Goal: Information Seeking & Learning: Check status

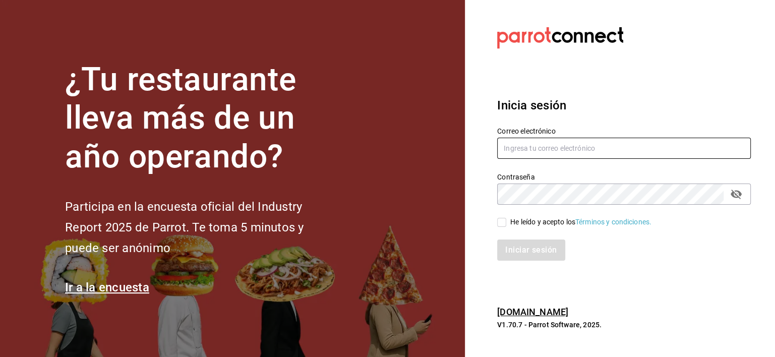
type input "[EMAIL_ADDRESS][DOMAIN_NAME]"
click at [506, 224] on span "He leído y acepto los Términos y condiciones." at bounding box center [578, 222] width 145 height 11
click at [506, 224] on input "He leído y acepto los Términos y condiciones." at bounding box center [501, 222] width 9 height 9
checkbox input "true"
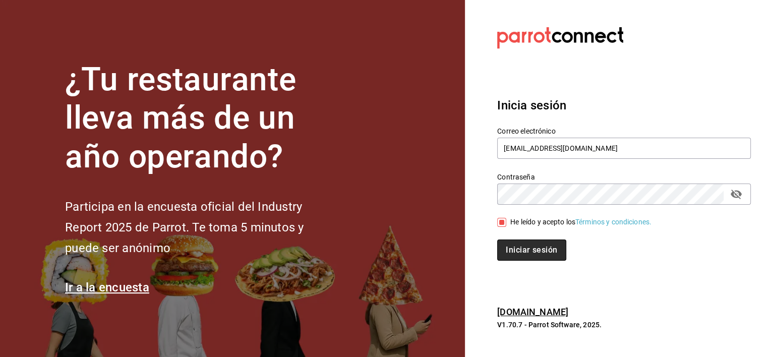
click at [512, 252] on button "Iniciar sesión" at bounding box center [531, 250] width 69 height 21
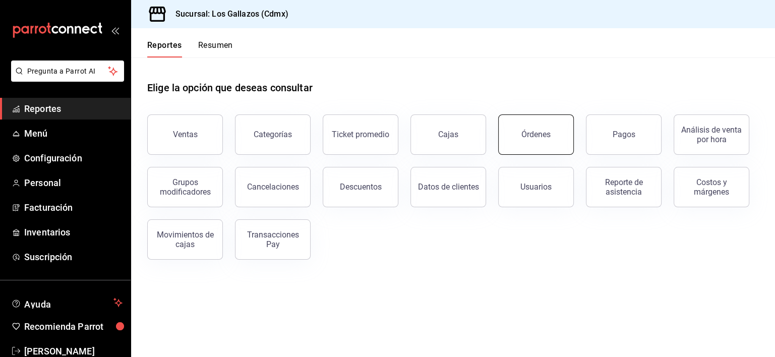
click at [540, 139] on button "Órdenes" at bounding box center [536, 135] width 76 height 40
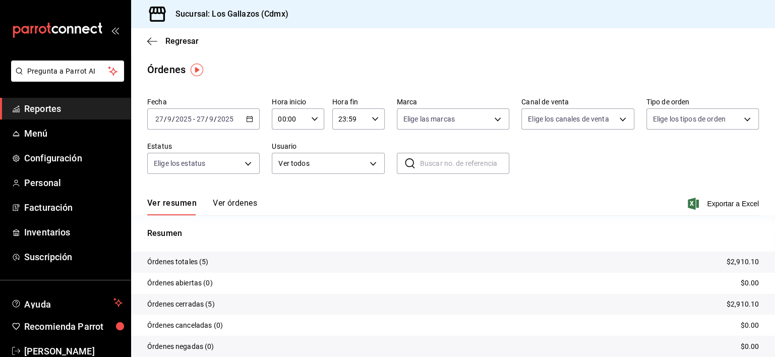
click at [311, 120] on icon "button" at bounding box center [314, 119] width 7 height 7
click at [279, 200] on span "12" at bounding box center [283, 198] width 10 height 8
type input "12:00"
click at [615, 151] on div at bounding box center [387, 178] width 775 height 357
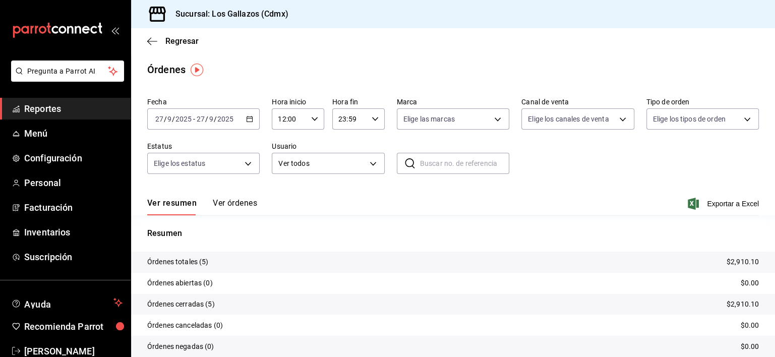
click at [239, 207] on button "Ver órdenes" at bounding box center [235, 206] width 44 height 17
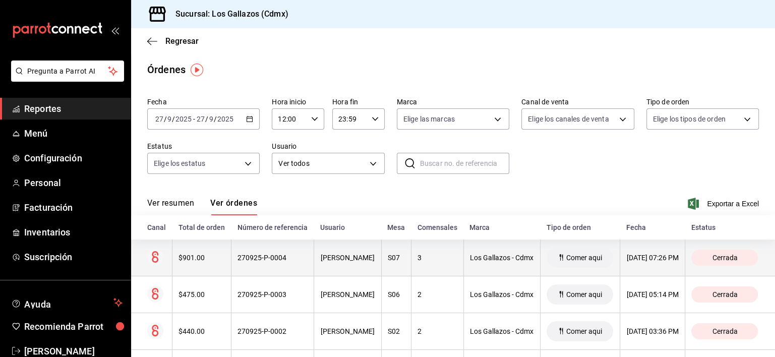
scroll to position [95, 0]
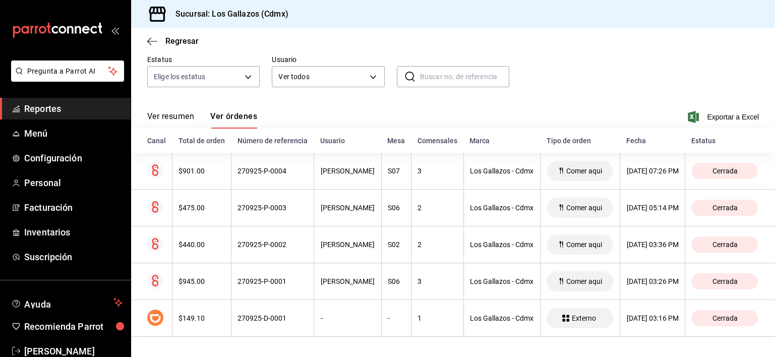
click at [161, 111] on button "Ver resumen" at bounding box center [170, 119] width 47 height 17
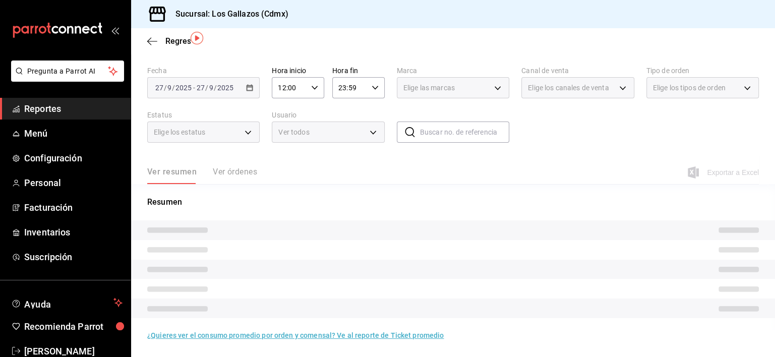
scroll to position [39, 0]
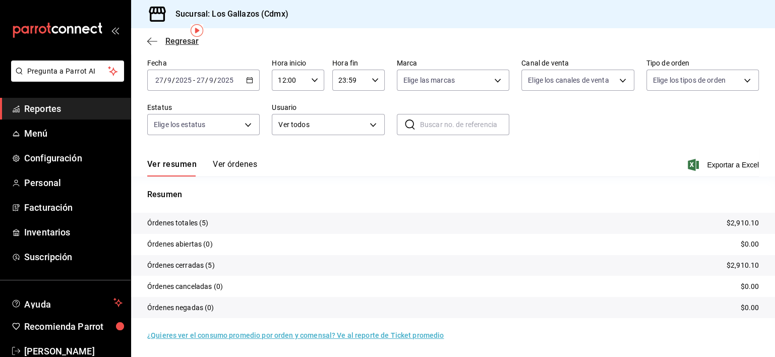
click at [153, 44] on icon "button" at bounding box center [152, 41] width 10 height 9
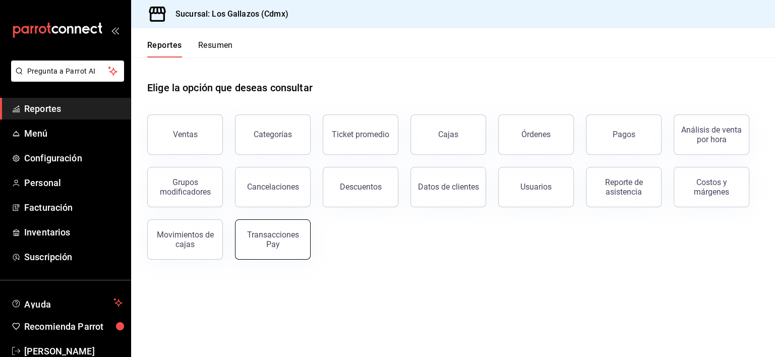
click at [275, 243] on div "Transacciones Pay" at bounding box center [273, 239] width 63 height 19
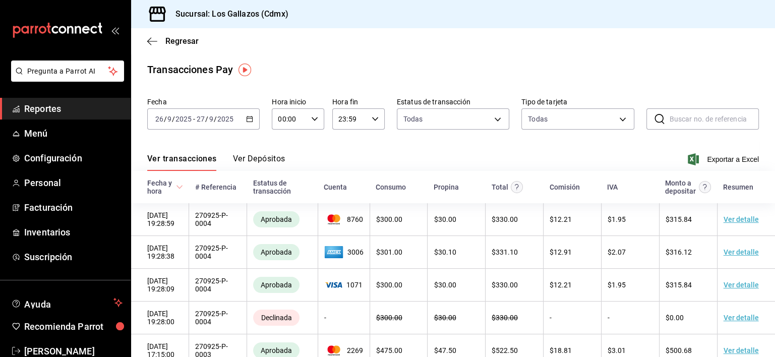
click at [313, 120] on icon "button" at bounding box center [314, 119] width 7 height 7
click at [285, 174] on span "12" at bounding box center [283, 169] width 10 height 8
type input "12:00"
click at [285, 174] on span "12" at bounding box center [283, 169] width 10 height 8
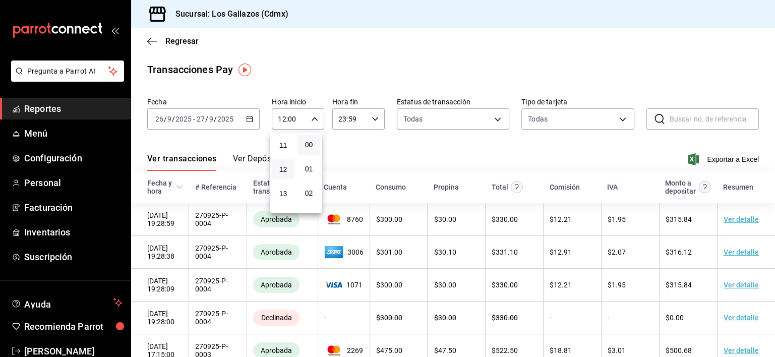
click at [357, 159] on div at bounding box center [387, 178] width 775 height 357
click at [247, 118] on \(Stroke\) "button" at bounding box center [250, 118] width 6 height 1
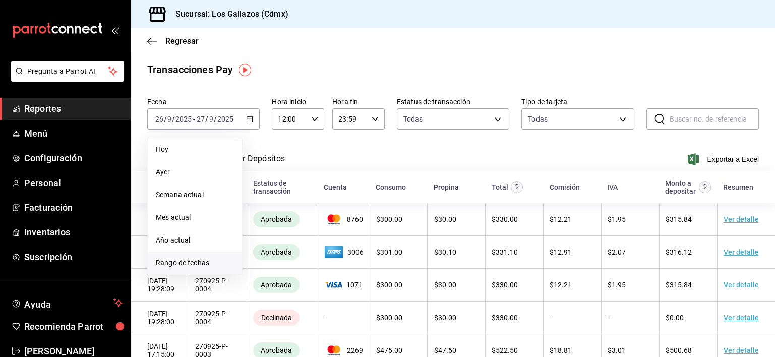
click at [176, 267] on span "Rango de fechas" at bounding box center [195, 263] width 78 height 11
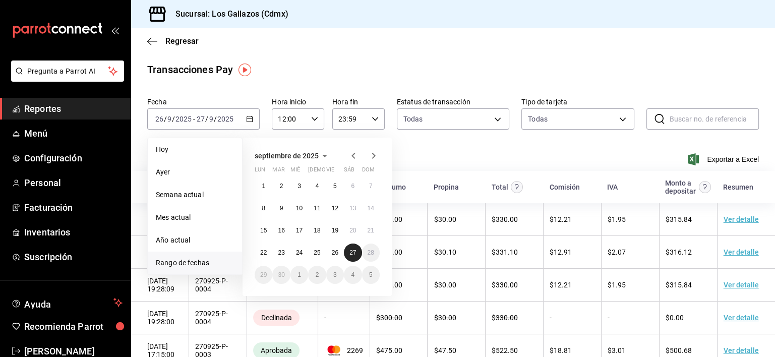
click at [355, 255] on abbr "27" at bounding box center [353, 252] width 7 height 7
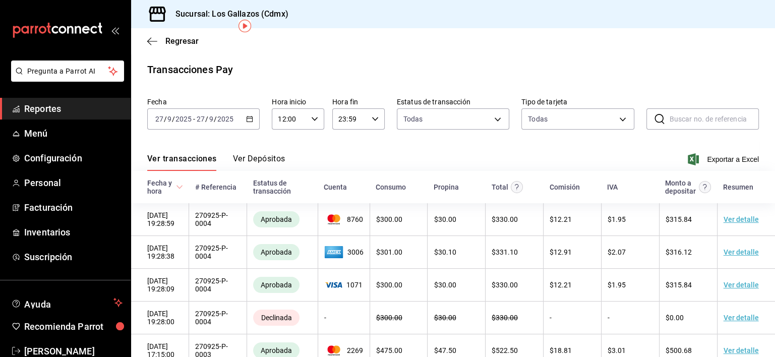
scroll to position [97, 0]
